Goal: Task Accomplishment & Management: Use online tool/utility

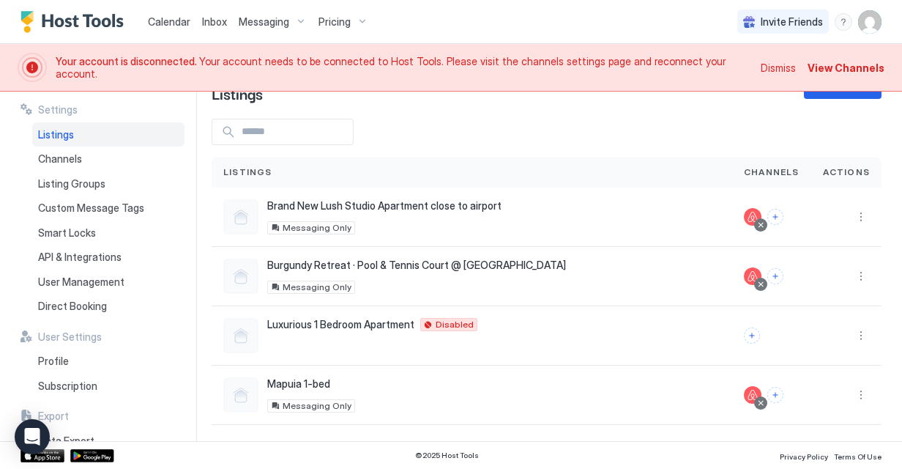
click at [863, 30] on img "User profile" at bounding box center [869, 21] width 23 height 23
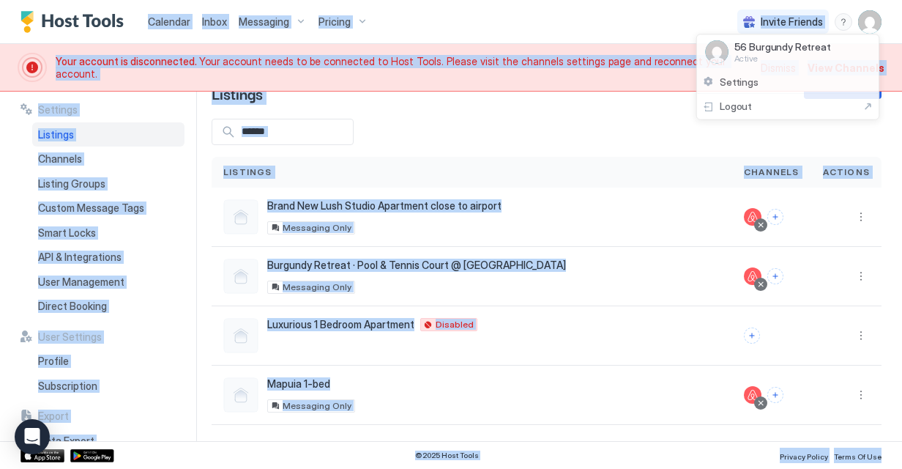
click at [863, 30] on div at bounding box center [451, 234] width 902 height 469
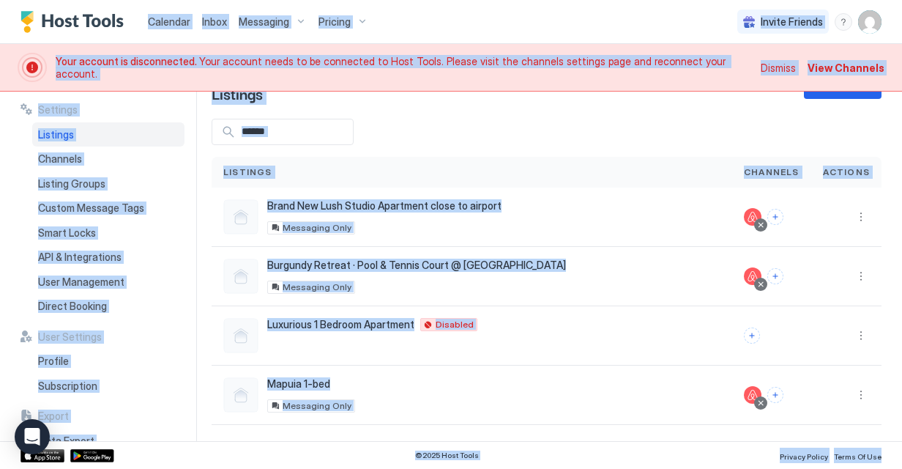
click at [875, 21] on img "User profile" at bounding box center [869, 21] width 23 height 23
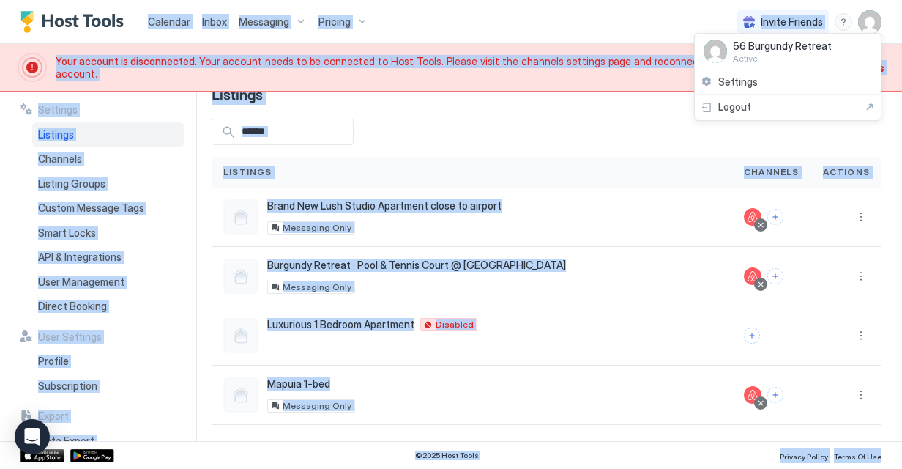
click at [172, 24] on div at bounding box center [451, 234] width 902 height 469
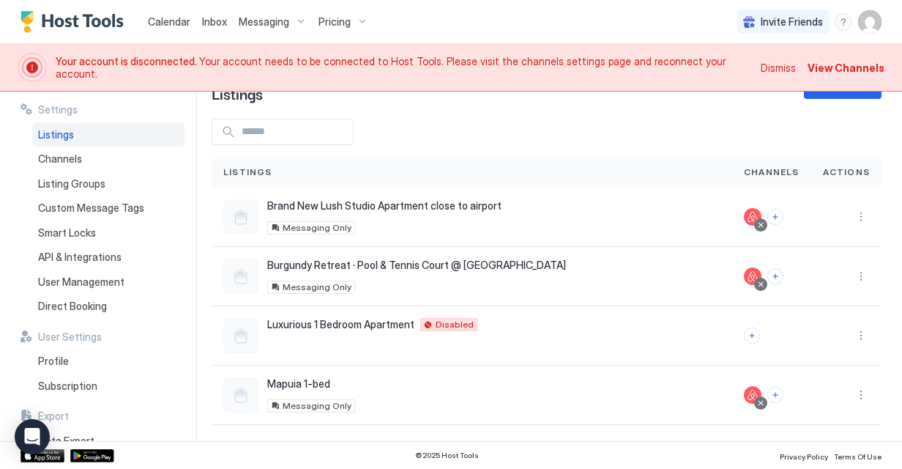
click at [172, 24] on span "Calendar" at bounding box center [169, 21] width 42 height 12
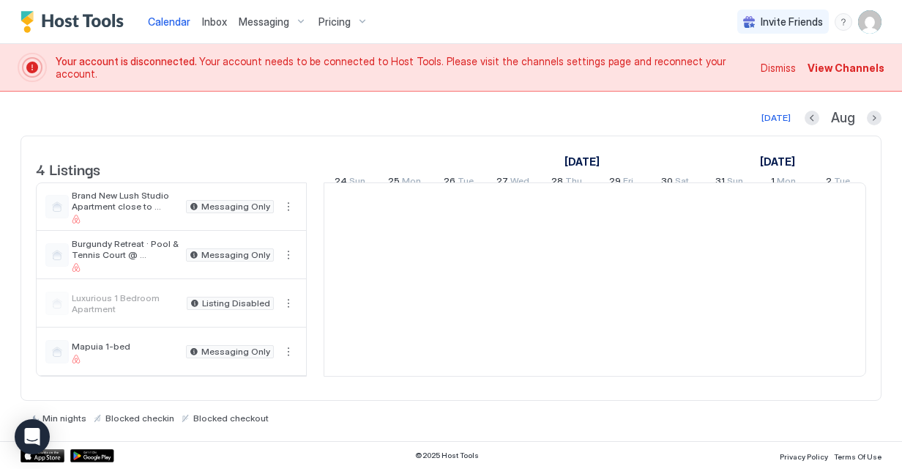
scroll to position [0, 814]
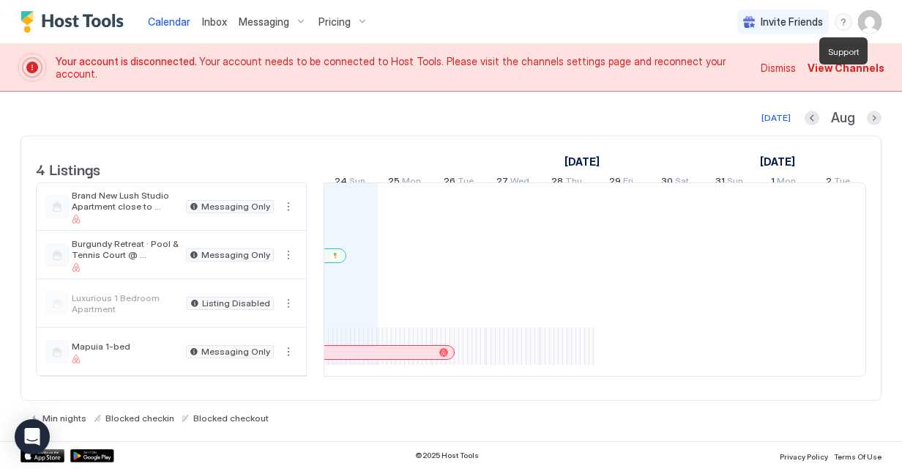
click at [836, 20] on div "menu" at bounding box center [844, 22] width 18 height 18
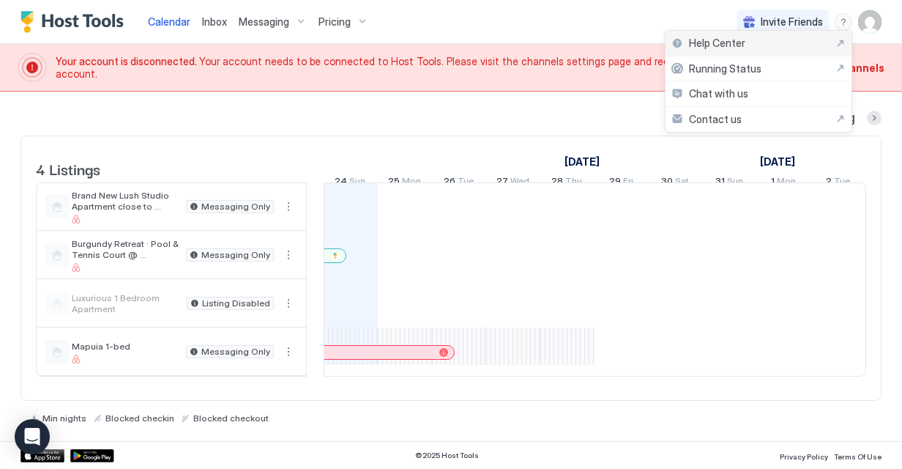
click at [800, 53] on div "Help Center" at bounding box center [759, 44] width 186 height 26
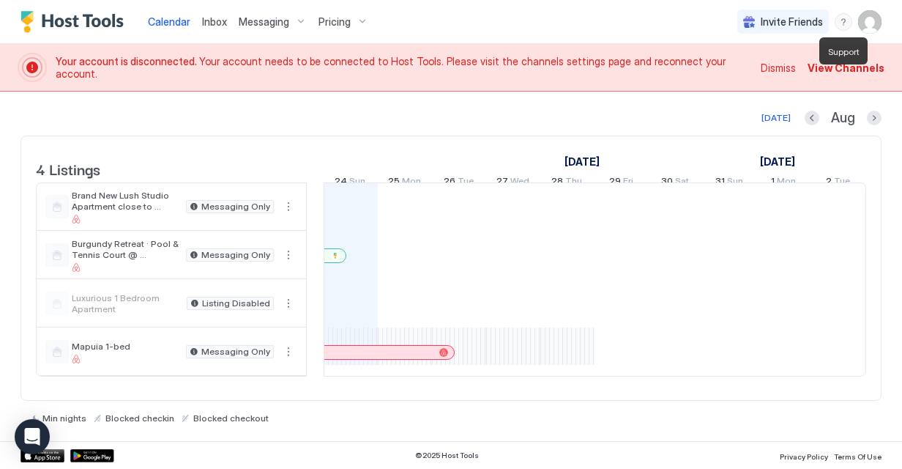
click at [839, 21] on div "menu" at bounding box center [844, 22] width 18 height 18
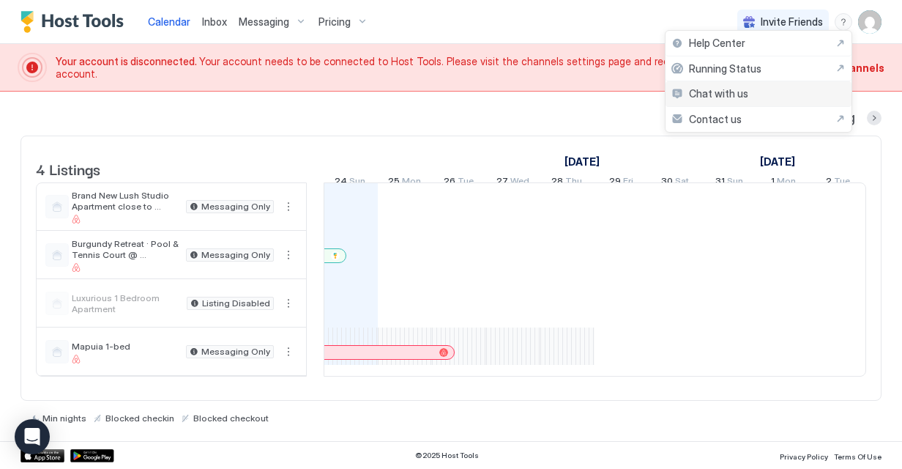
click at [791, 89] on div "Chat with us" at bounding box center [759, 94] width 186 height 26
